Goal: Find specific page/section: Find specific page/section

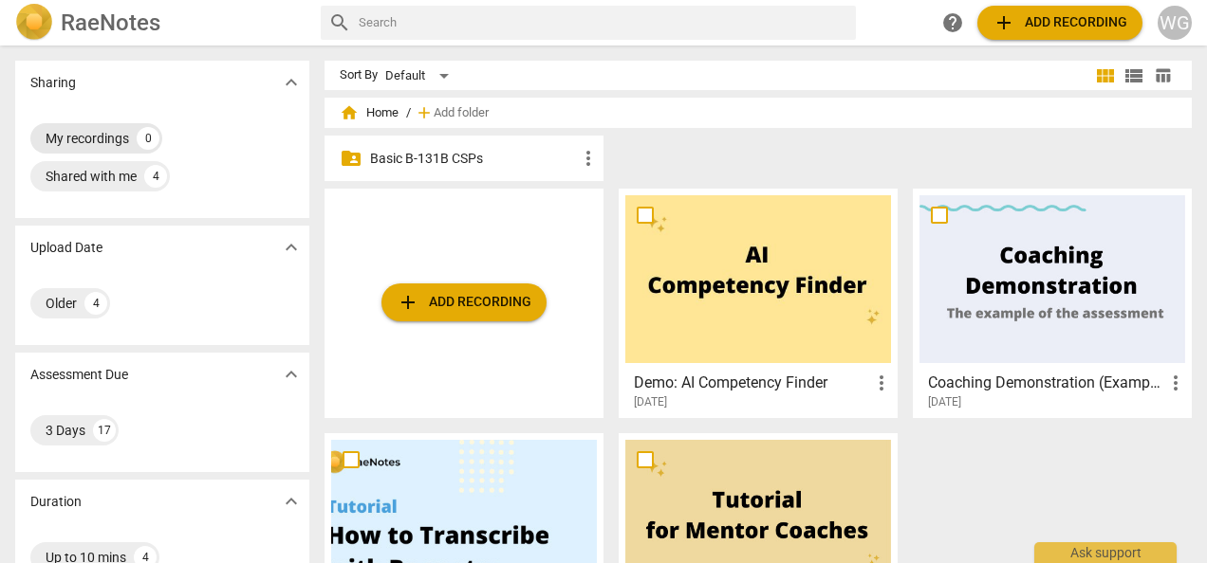
click at [97, 138] on div "My recordings" at bounding box center [87, 138] width 83 height 19
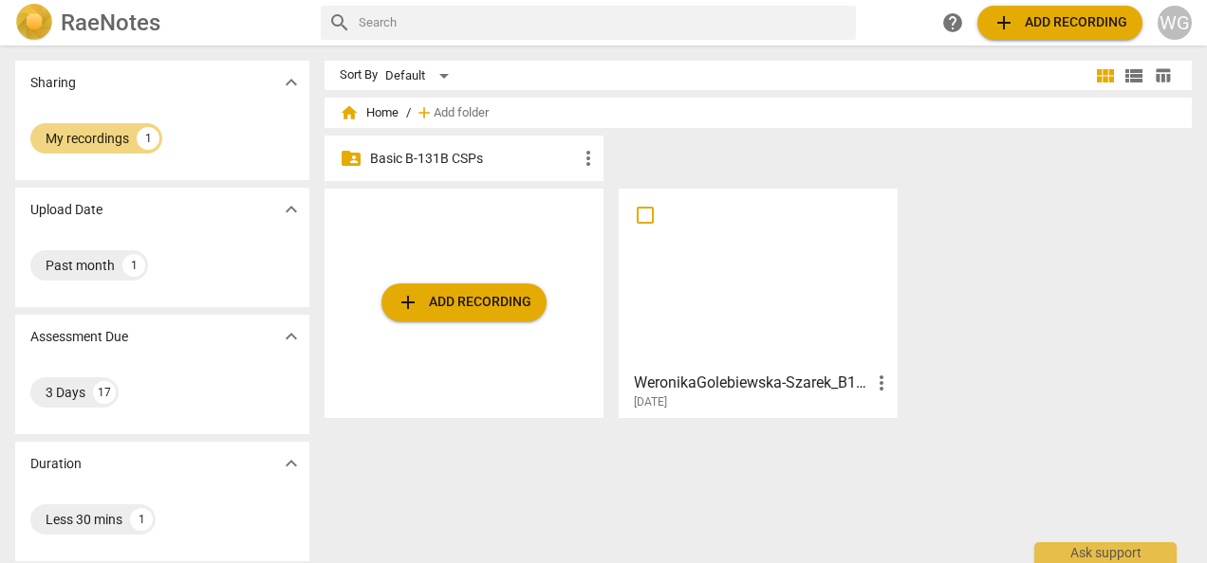
click at [726, 267] on div at bounding box center [758, 279] width 266 height 168
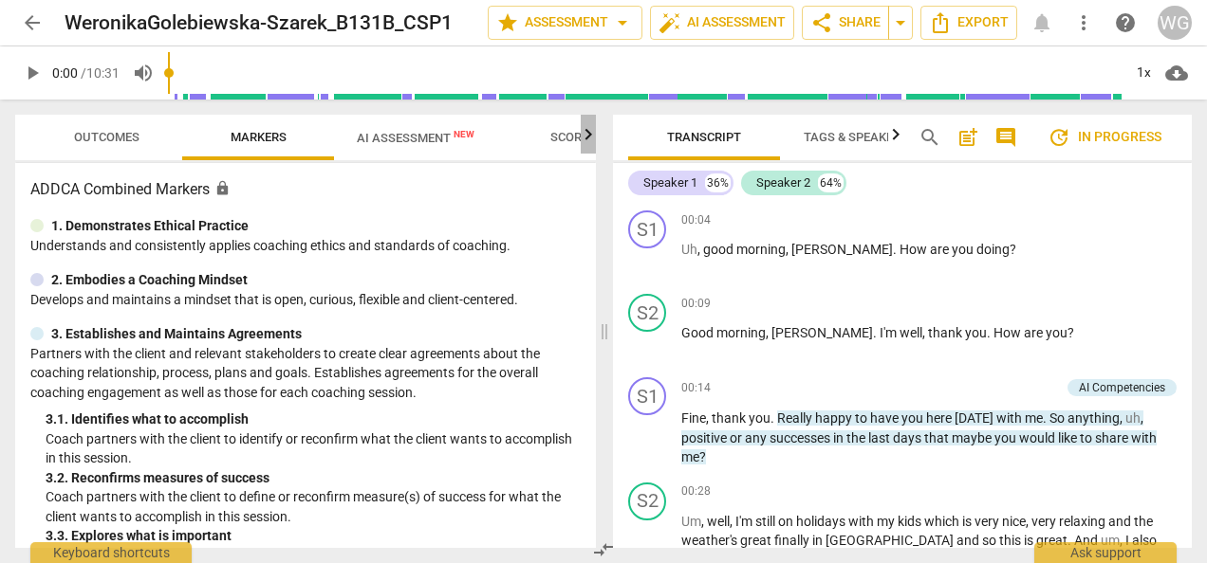
click at [593, 135] on icon "button" at bounding box center [588, 134] width 23 height 23
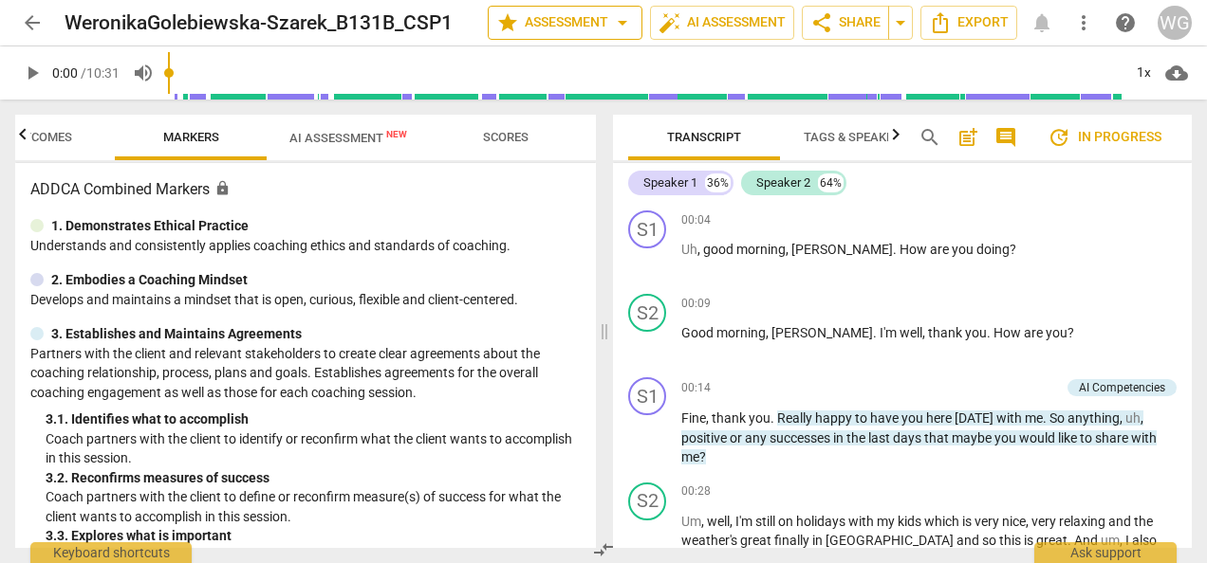
click at [625, 24] on span "arrow_drop_down" at bounding box center [622, 22] width 23 height 23
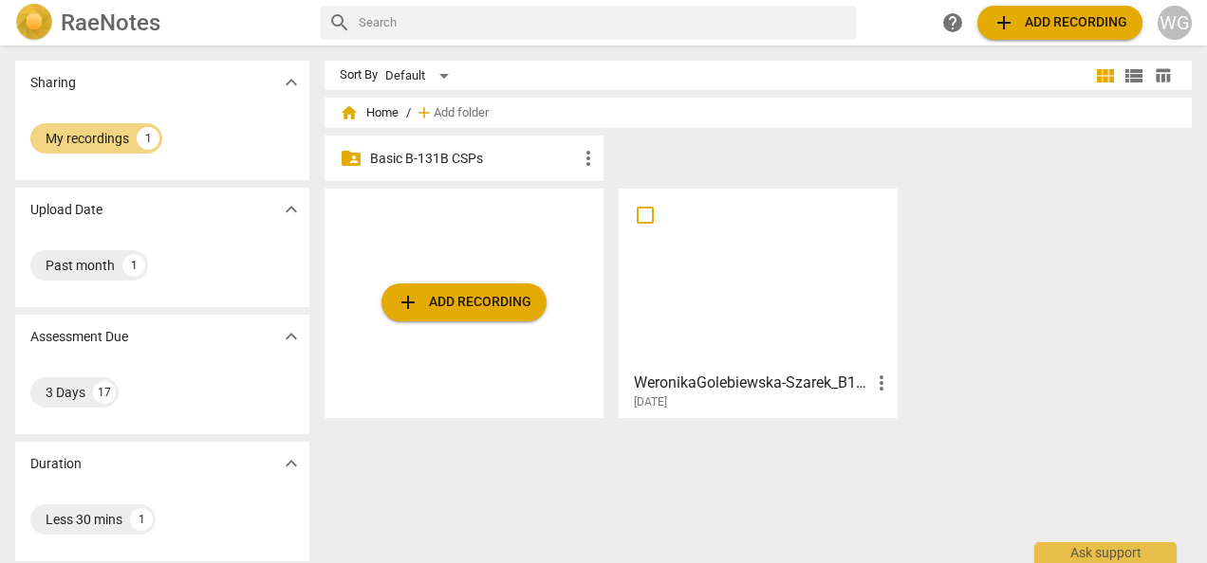
click at [427, 159] on p "Basic B-131B CSPs" at bounding box center [473, 159] width 207 height 20
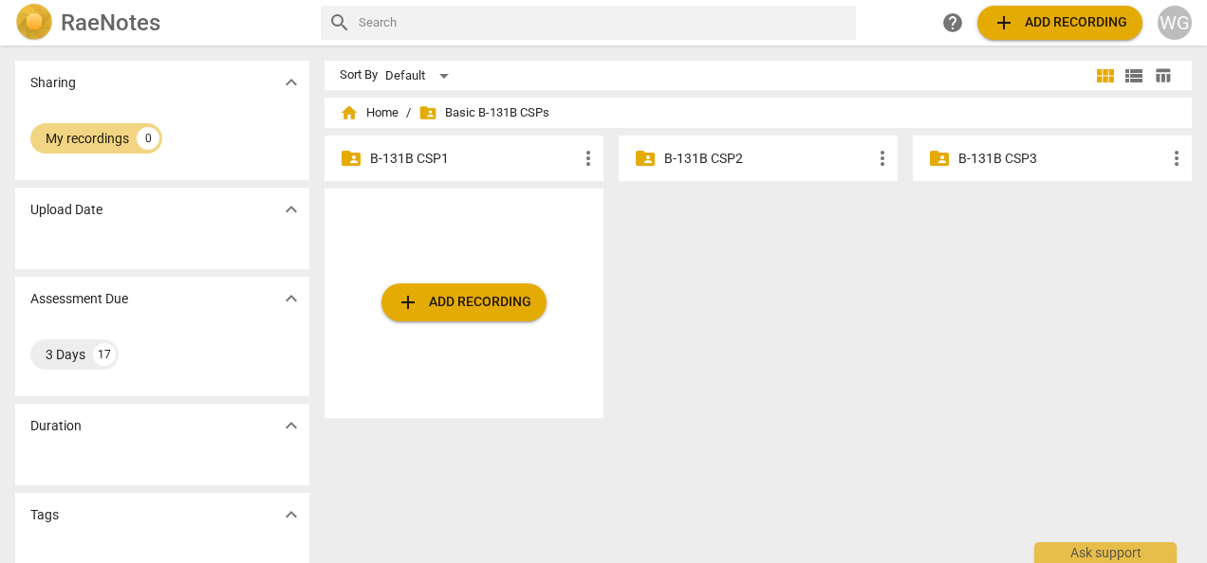
click at [415, 152] on p "B-131B CSP1" at bounding box center [473, 159] width 207 height 20
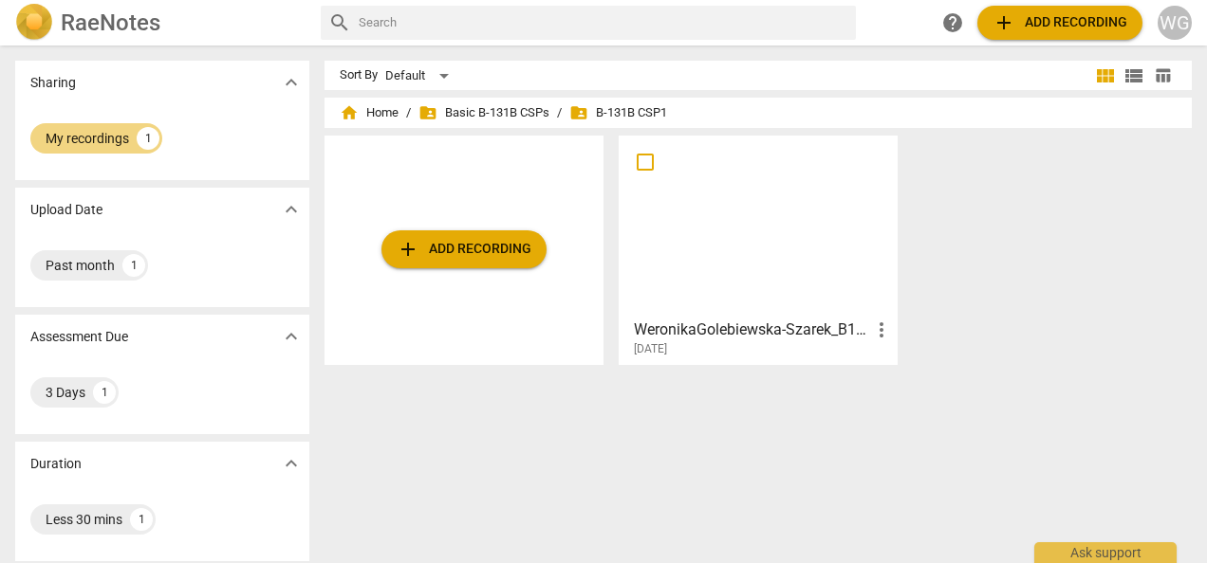
click at [728, 229] on div at bounding box center [758, 226] width 266 height 168
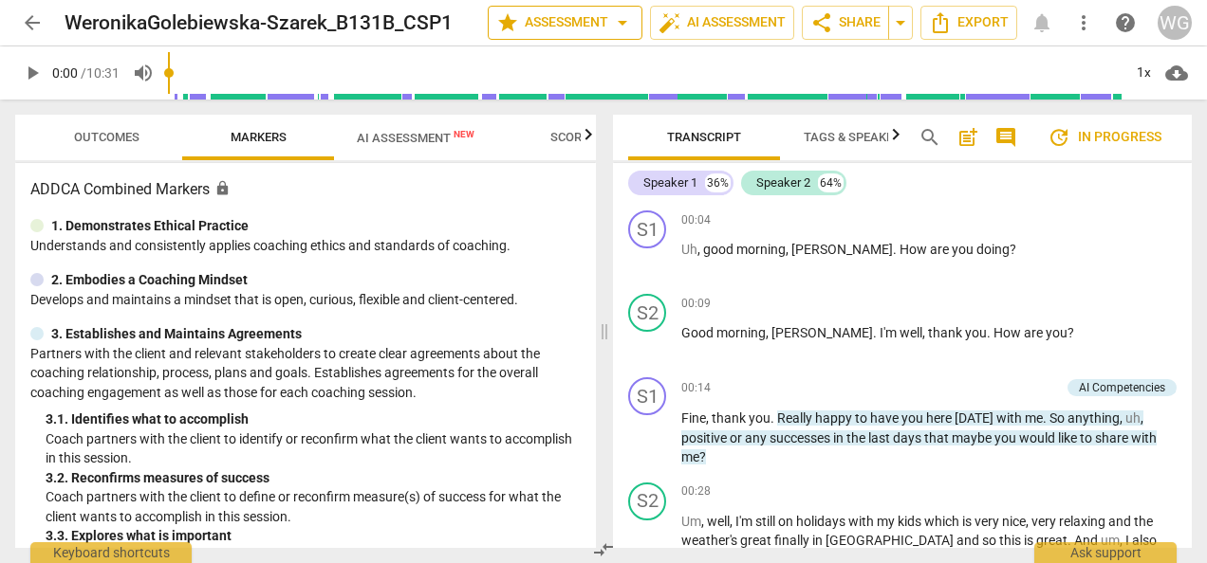
click at [631, 27] on span "arrow_drop_down" at bounding box center [622, 22] width 23 height 23
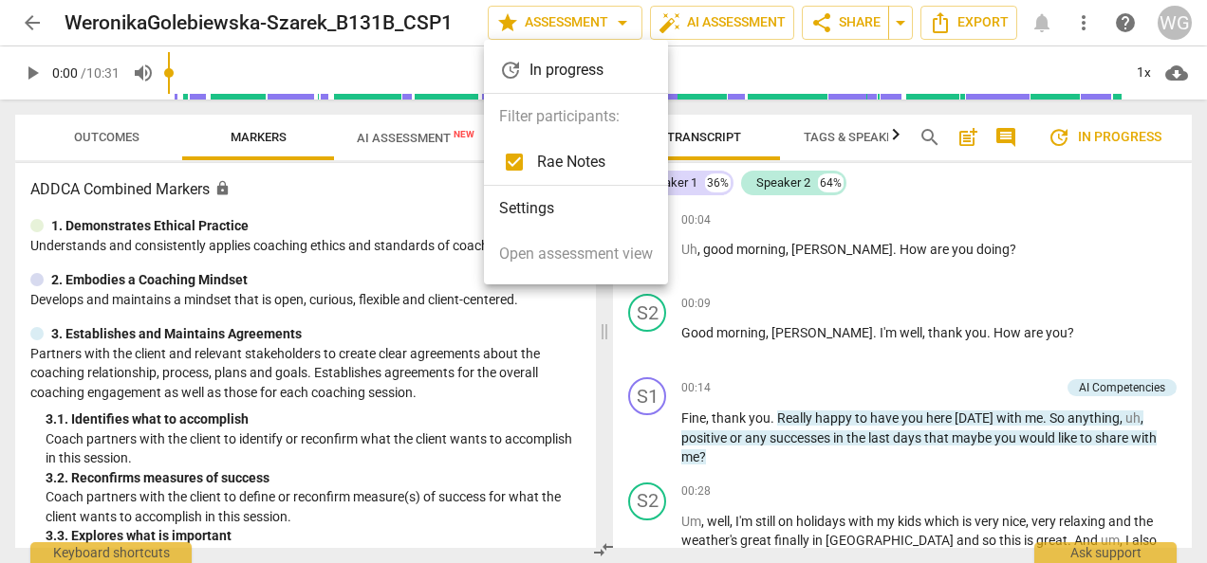
drag, startPoint x: 1188, startPoint y: 211, endPoint x: 1167, endPoint y: 393, distance: 183.3
click at [1167, 393] on div at bounding box center [603, 281] width 1207 height 563
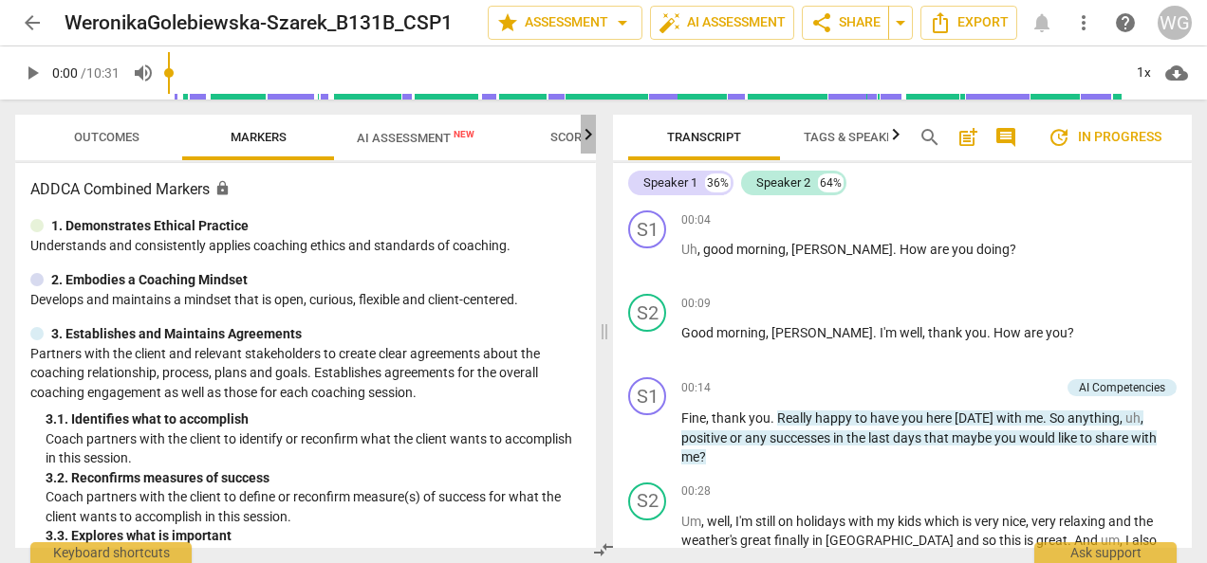
click at [589, 138] on icon "button" at bounding box center [588, 133] width 7 height 11
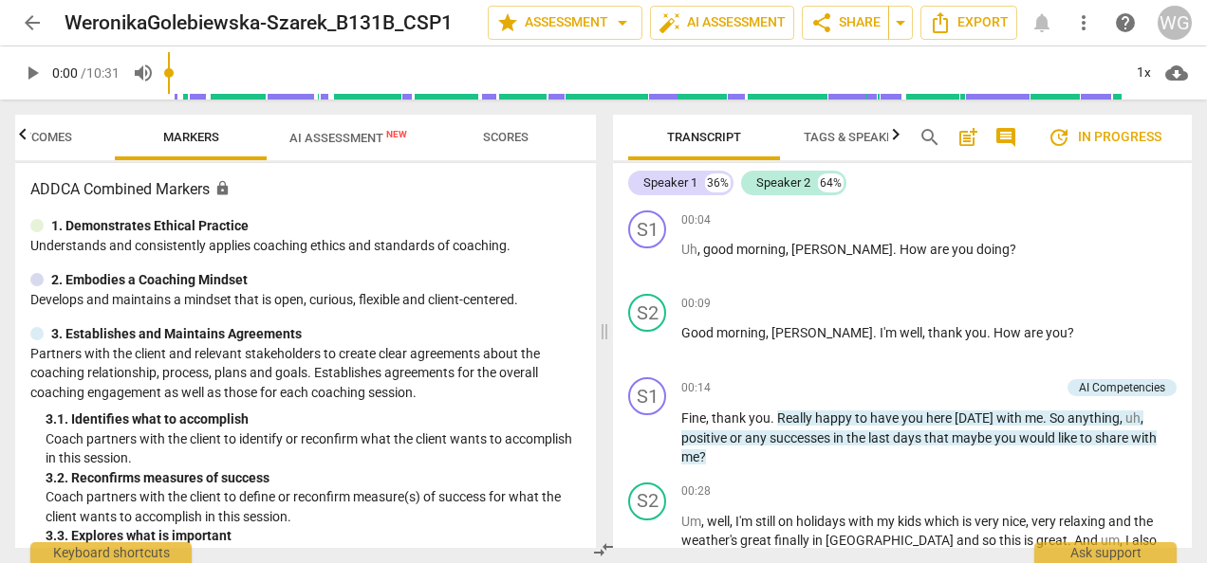
click at [508, 135] on span "Scores" at bounding box center [506, 137] width 46 height 14
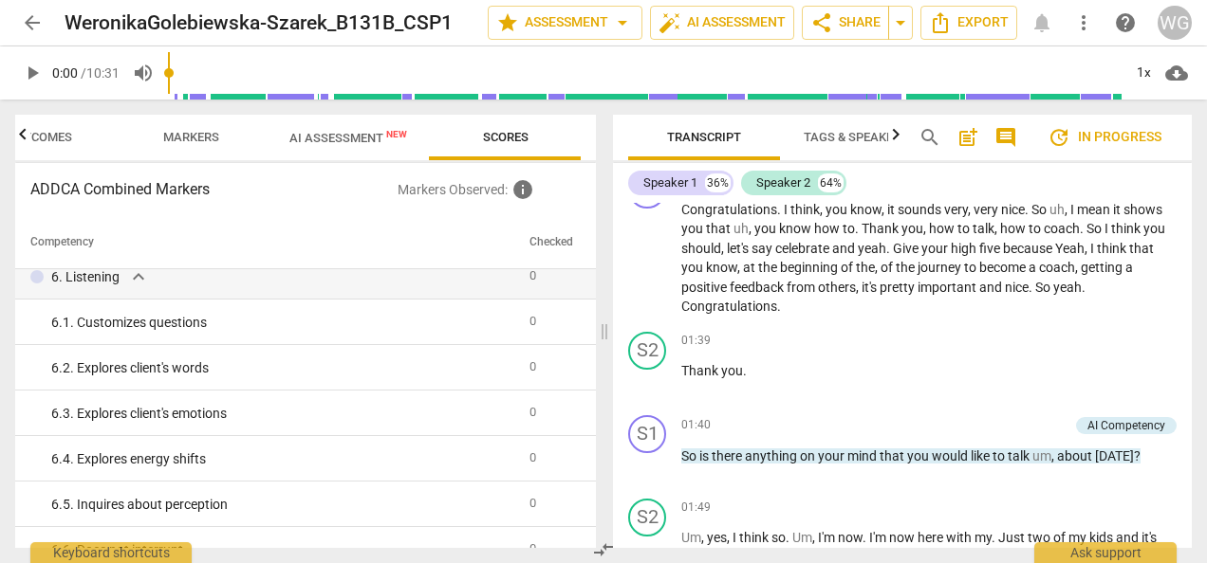
scroll to position [474, 0]
click at [46, 129] on span "Outcomes" at bounding box center [39, 138] width 111 height 26
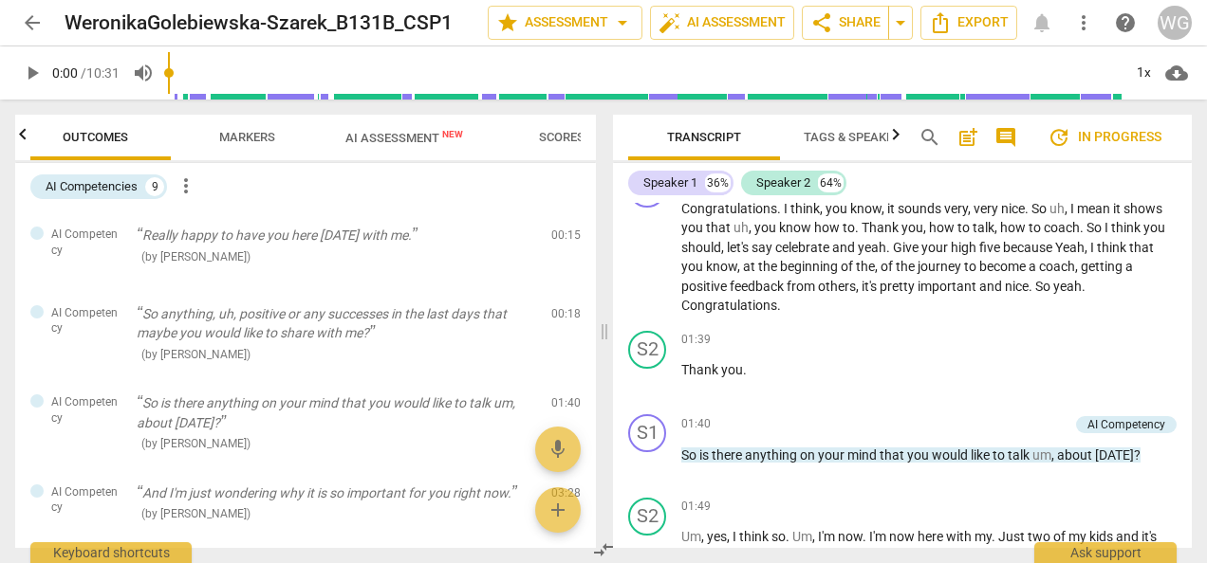
scroll to position [0, 0]
